Goal: Navigation & Orientation: Find specific page/section

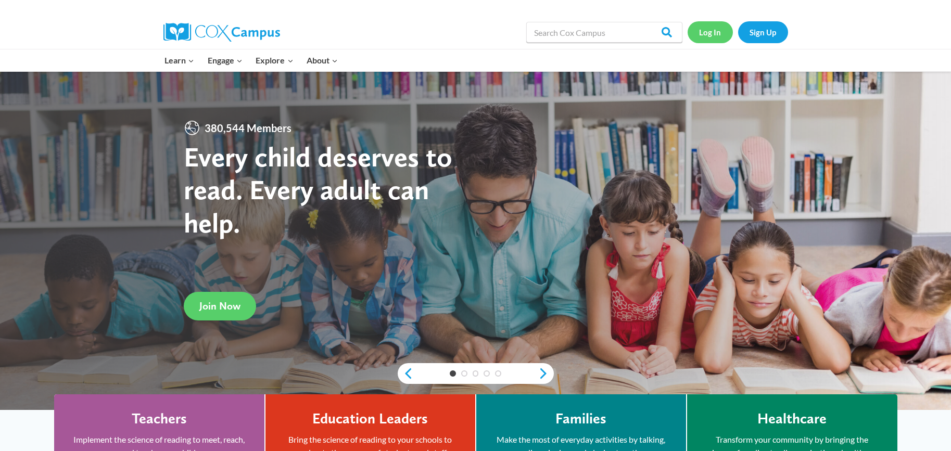
click at [716, 32] on link "Log In" at bounding box center [709, 31] width 45 height 21
click at [707, 32] on link "Log In" at bounding box center [709, 31] width 45 height 21
click at [756, 33] on link "Sign Up" at bounding box center [763, 31] width 50 height 21
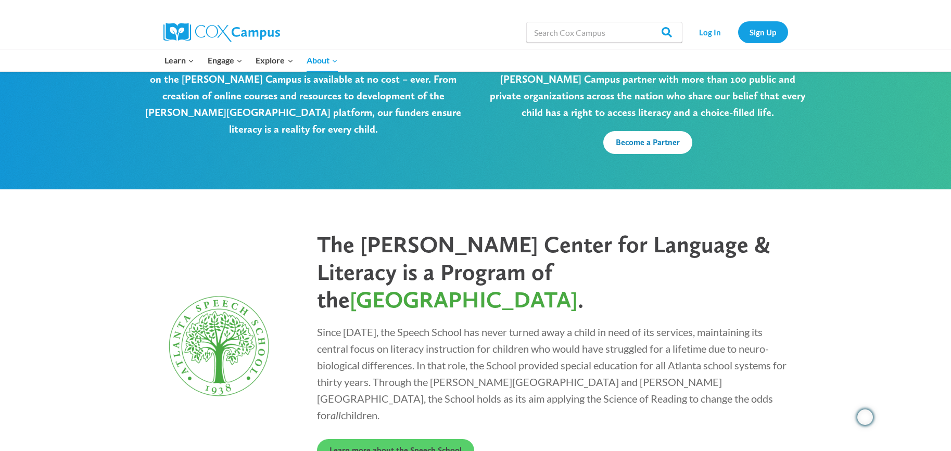
scroll to position [2759, 0]
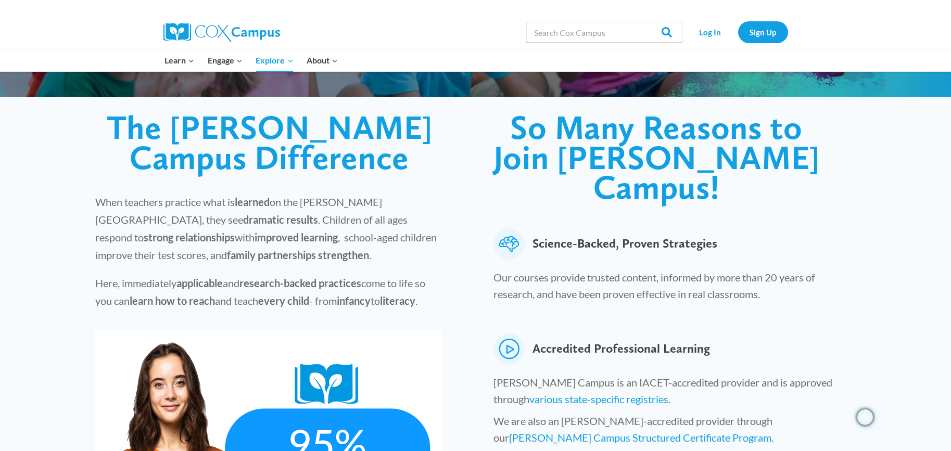
scroll to position [199, 0]
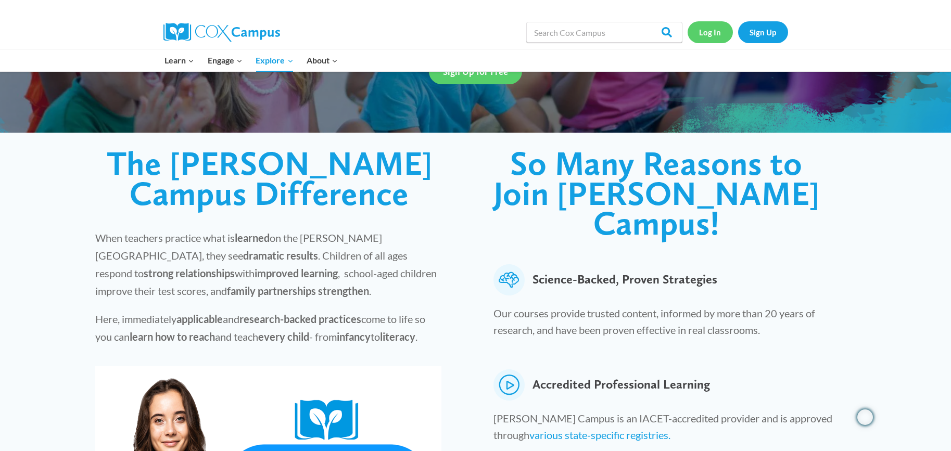
click at [709, 29] on link "Log In" at bounding box center [709, 31] width 45 height 21
